Goal: Browse casually

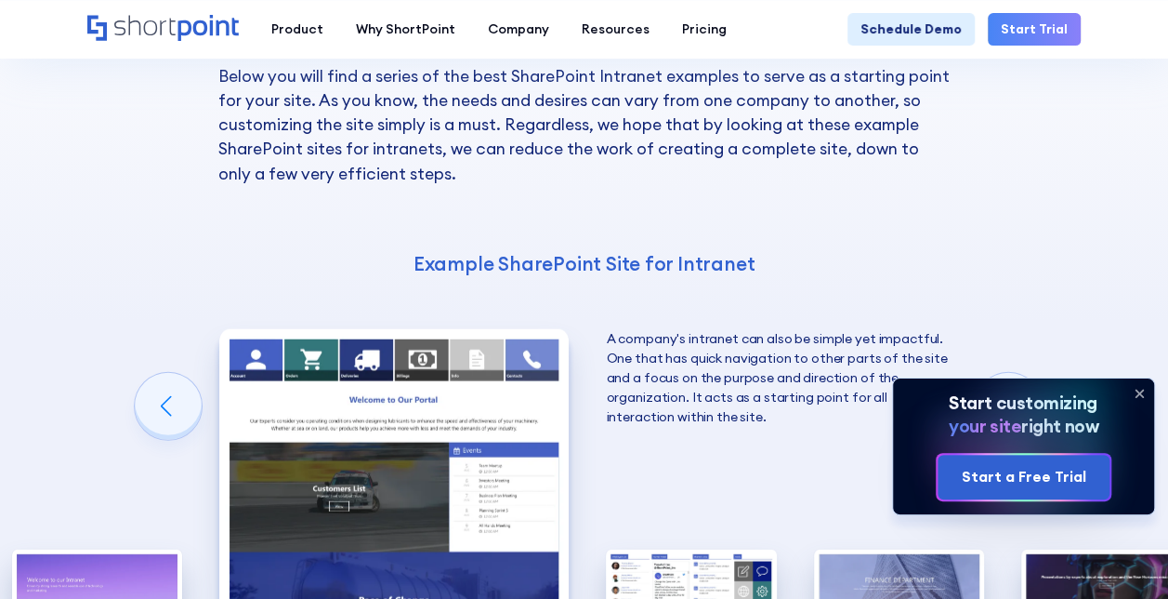
scroll to position [2417, 0]
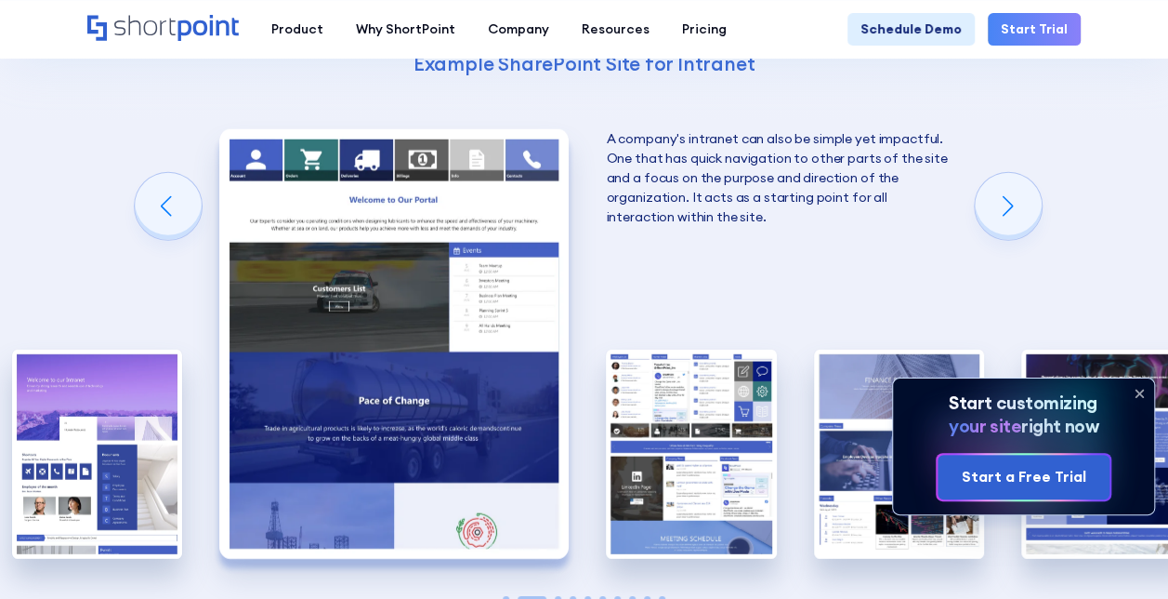
click at [1134, 387] on icon at bounding box center [1140, 393] width 30 height 30
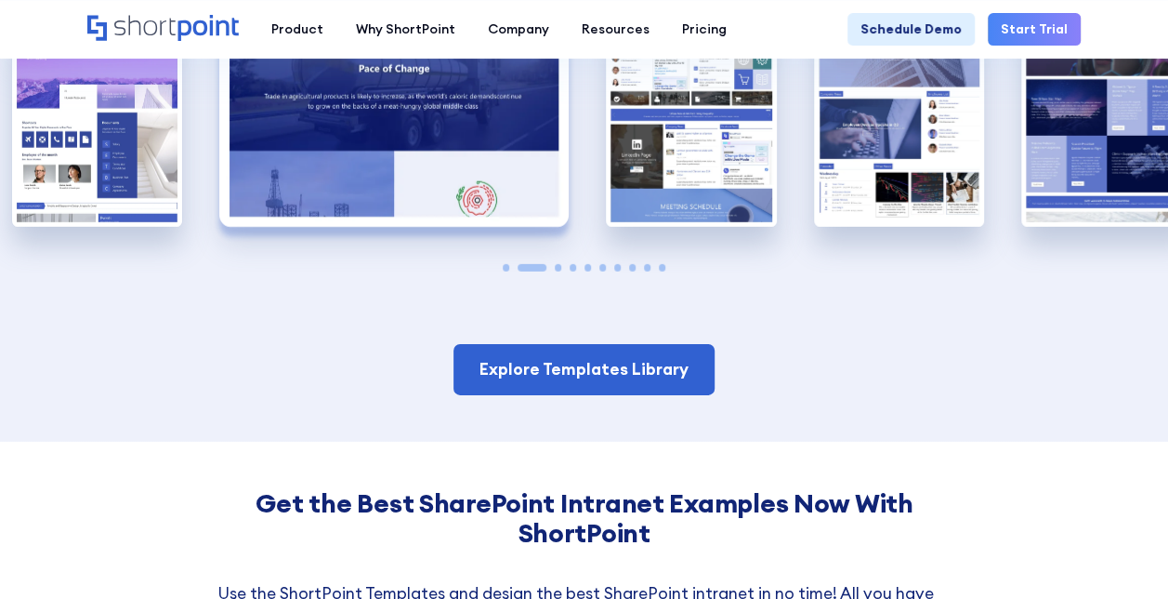
scroll to position [2510, 0]
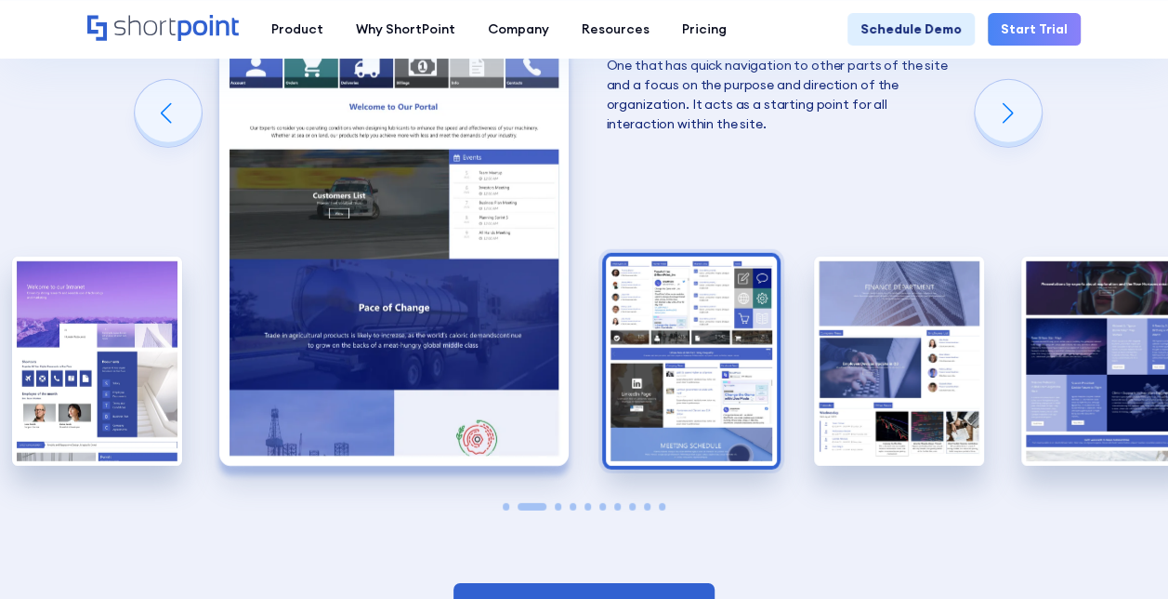
click at [660, 269] on img "3 / 10" at bounding box center [691, 361] width 170 height 209
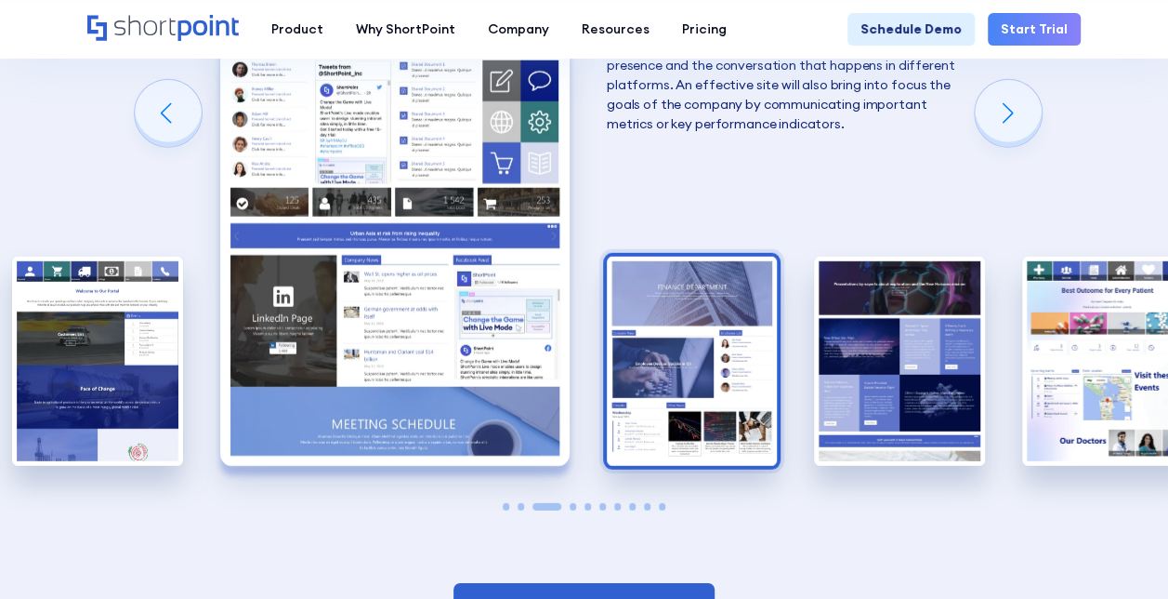
click at [715, 269] on img "4 / 10" at bounding box center [692, 361] width 170 height 209
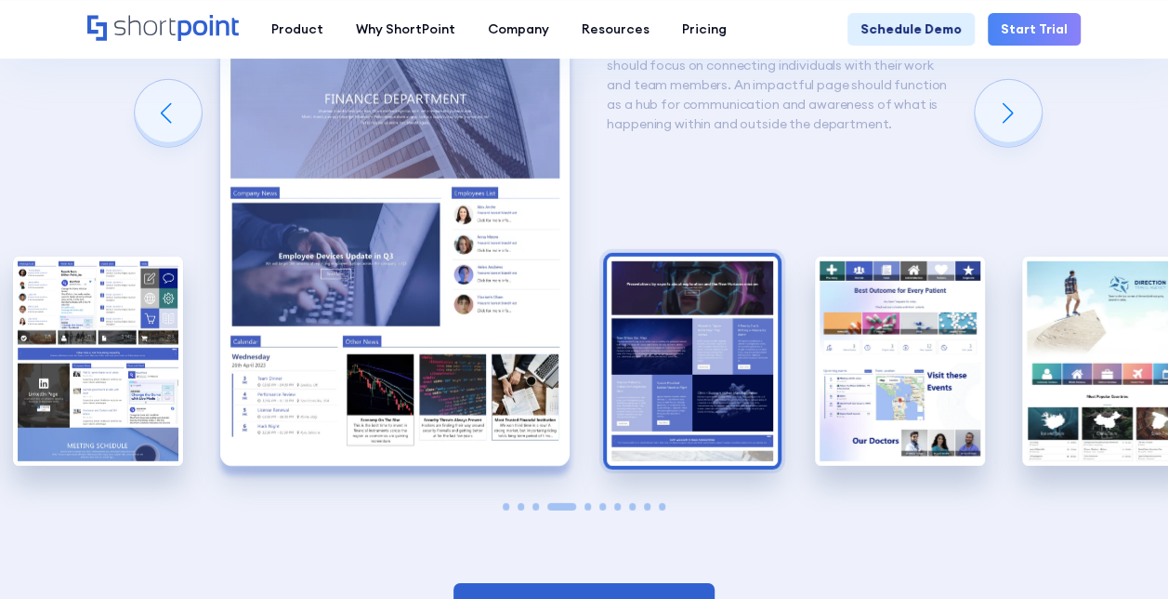
click at [745, 262] on img "5 / 10" at bounding box center [692, 361] width 170 height 209
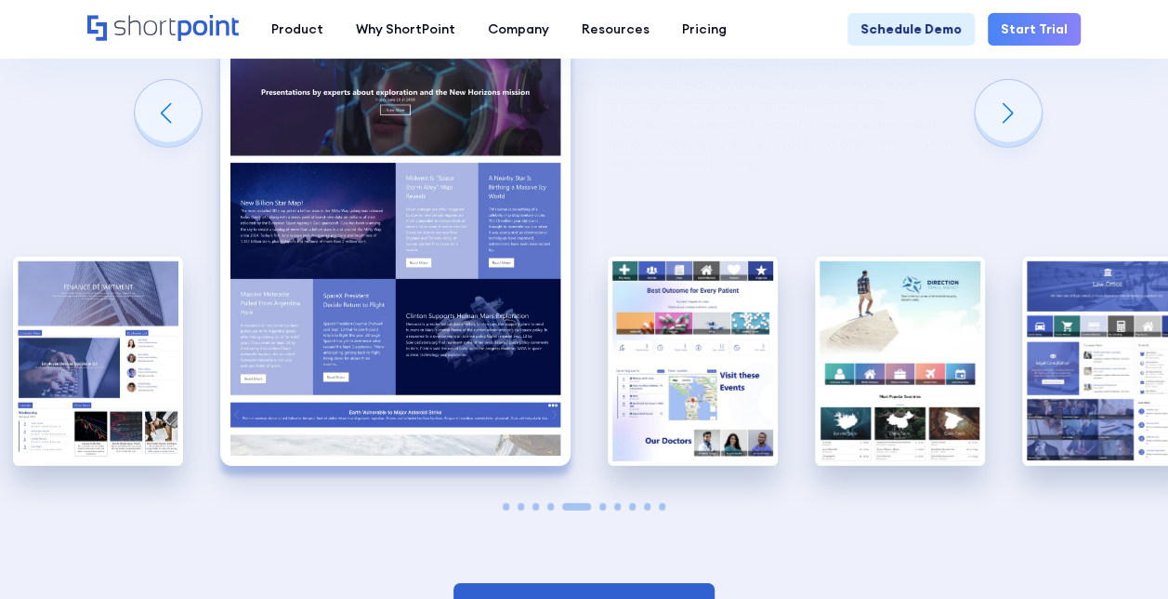
click at [745, 262] on img "6 / 10" at bounding box center [693, 361] width 170 height 209
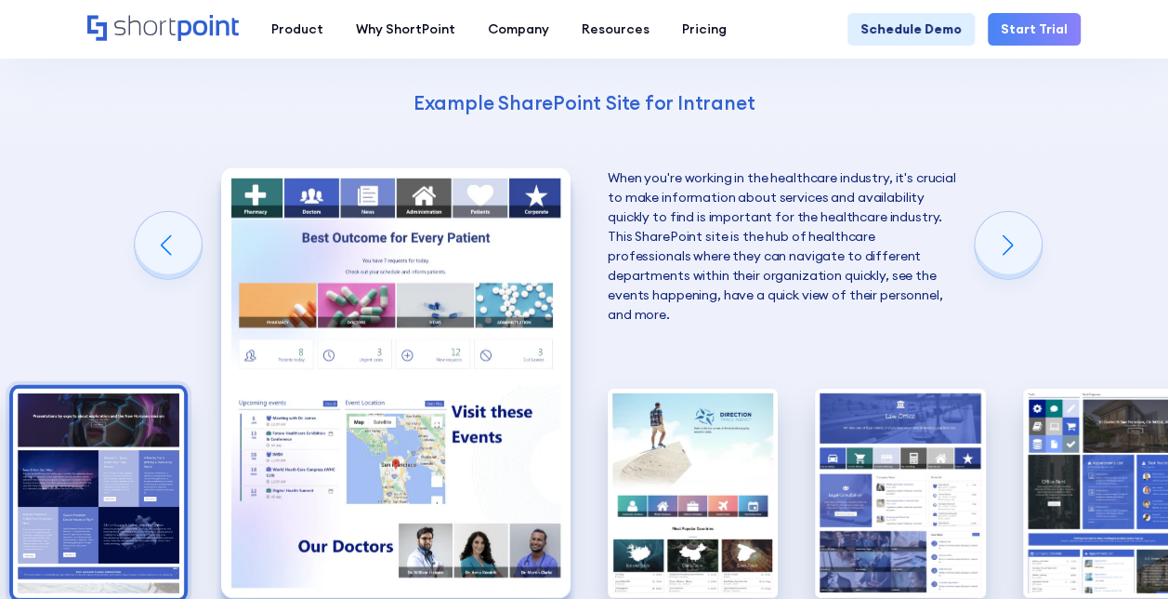
scroll to position [2417, 0]
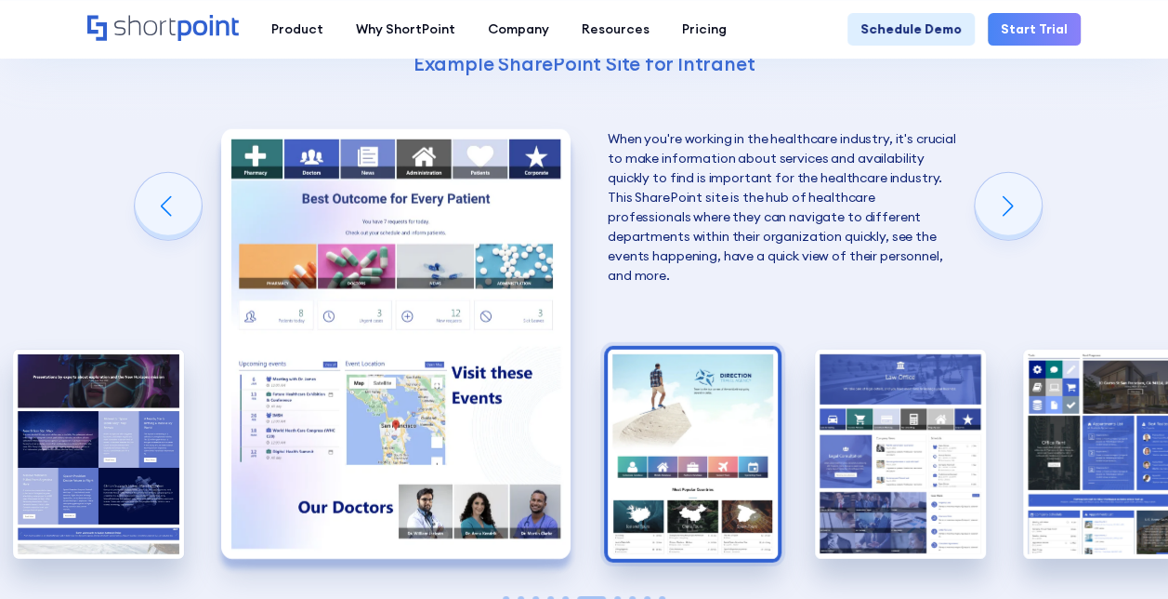
click at [664, 392] on img "7 / 10" at bounding box center [693, 453] width 170 height 209
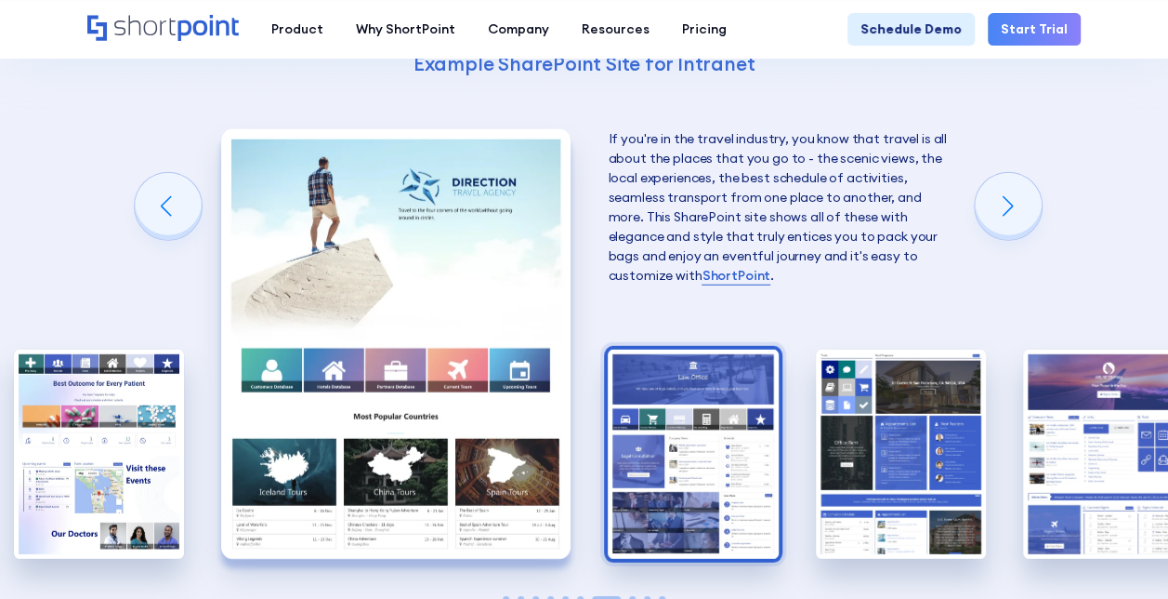
click at [697, 415] on img "8 / 10" at bounding box center [693, 453] width 170 height 209
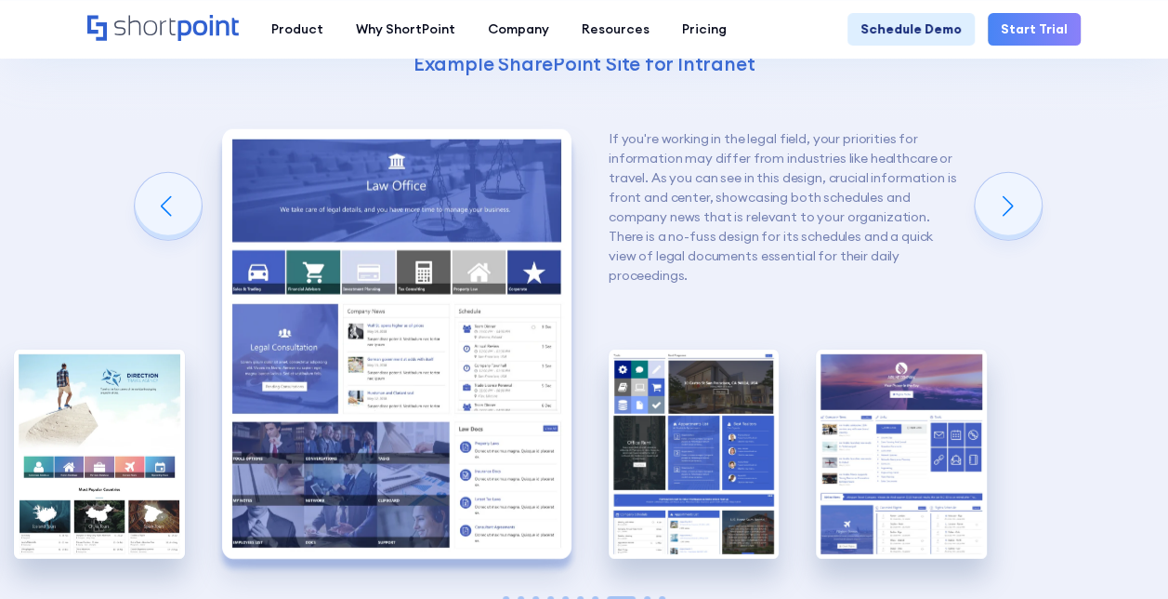
click at [697, 415] on img "9 / 10" at bounding box center [694, 453] width 170 height 209
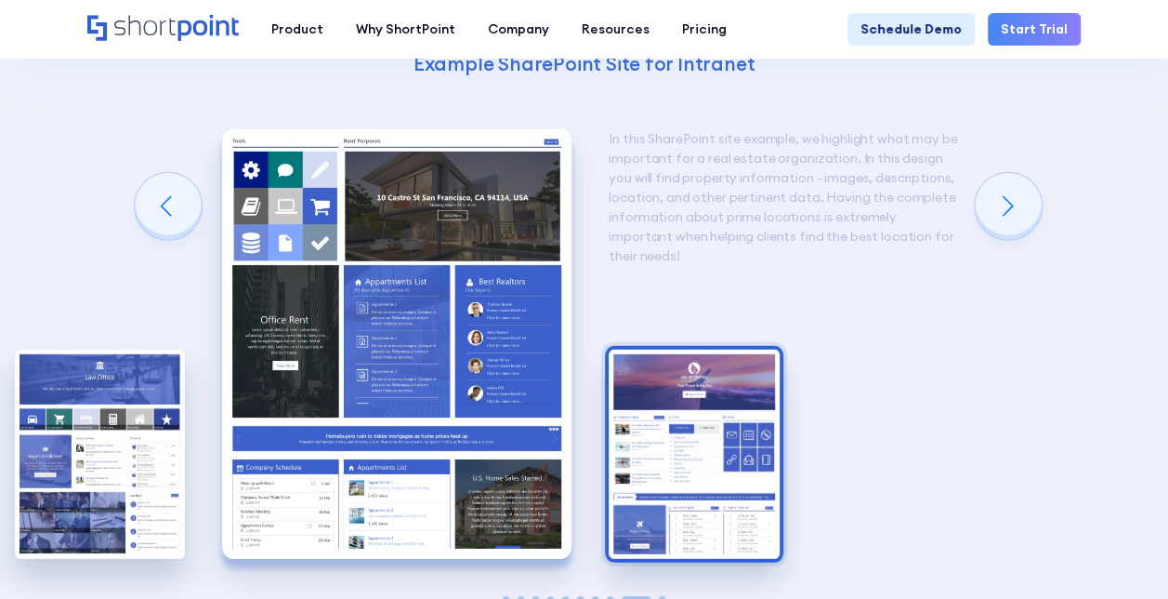
click at [693, 349] on img "10 / 10" at bounding box center [694, 453] width 170 height 209
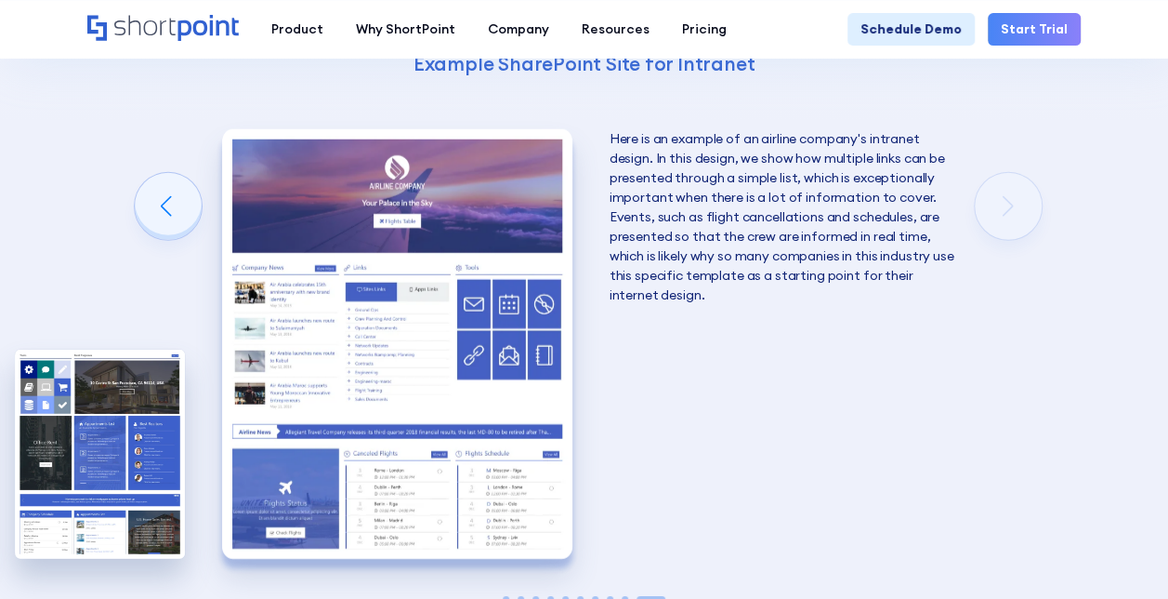
click at [512, 596] on div at bounding box center [584, 599] width 170 height 7
click at [507, 596] on span "Go to slide 1" at bounding box center [506, 599] width 7 height 7
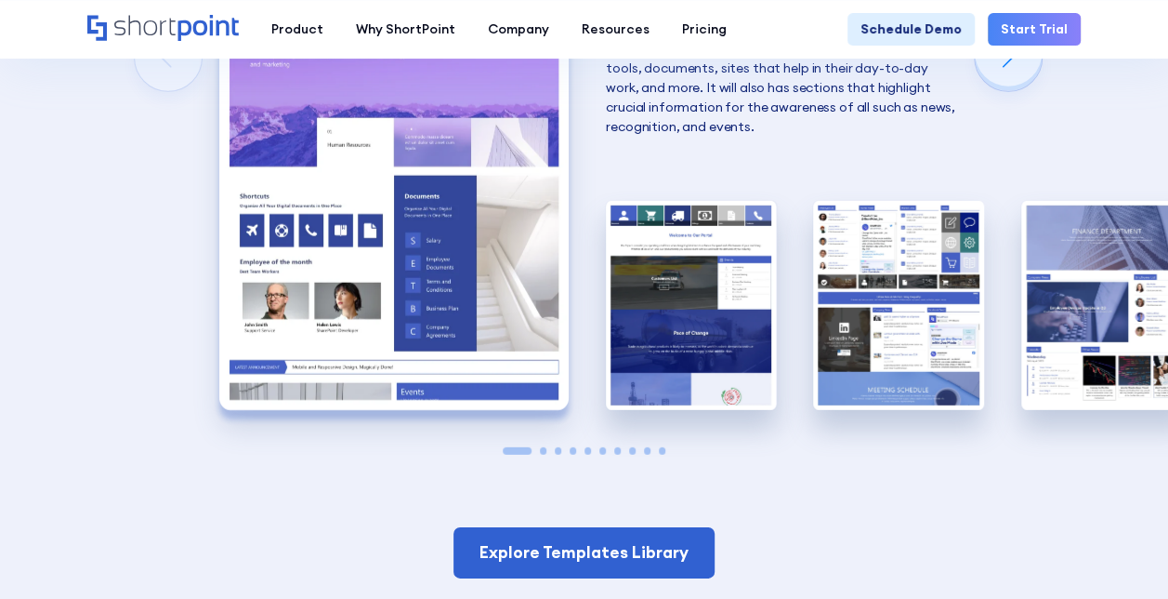
scroll to position [2696, 0]
